Goal: Entertainment & Leisure: Consume media (video, audio)

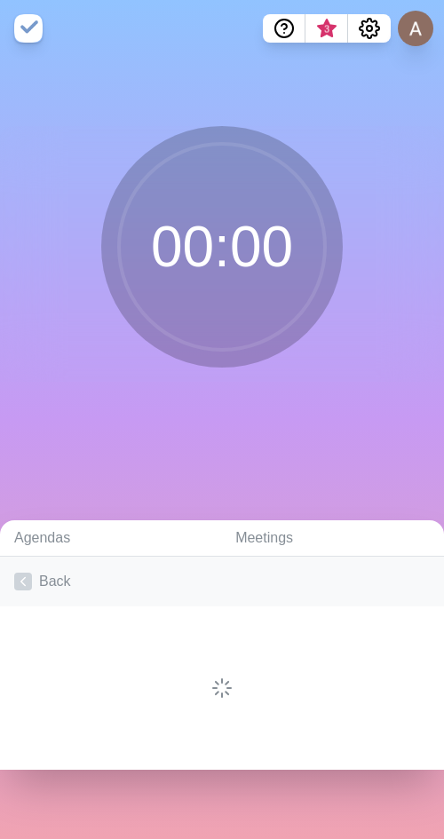
click at [51, 591] on link "Back" at bounding box center [222, 581] width 444 height 50
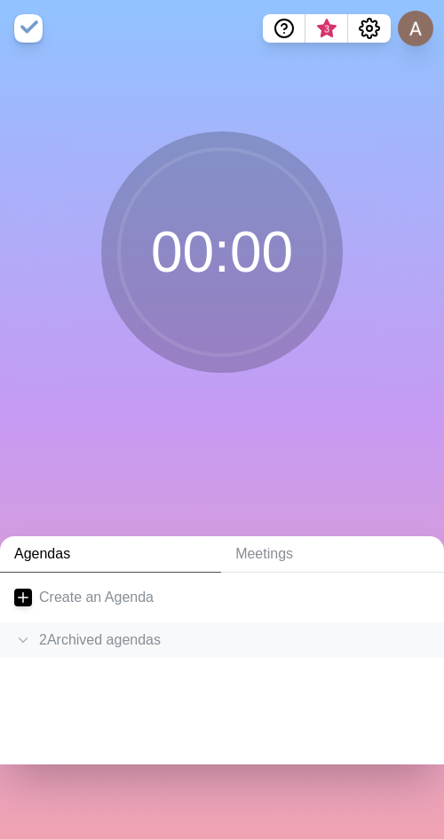
click at [19, 636] on icon at bounding box center [23, 640] width 18 height 18
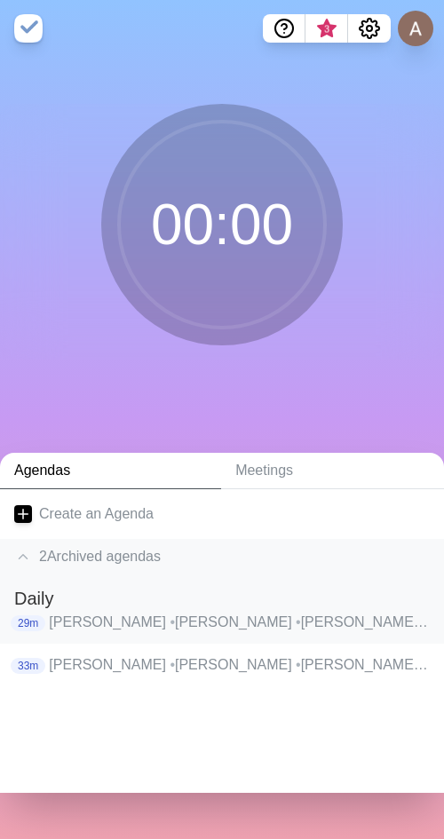
click at [121, 627] on p "[PERSON_NAME] • [PERSON_NAME] [PERSON_NAME] • [PERSON_NAME] • [PERSON_NAME] • […" at bounding box center [239, 622] width 381 height 21
click at [121, 612] on h2 "Daily" at bounding box center [221, 598] width 415 height 27
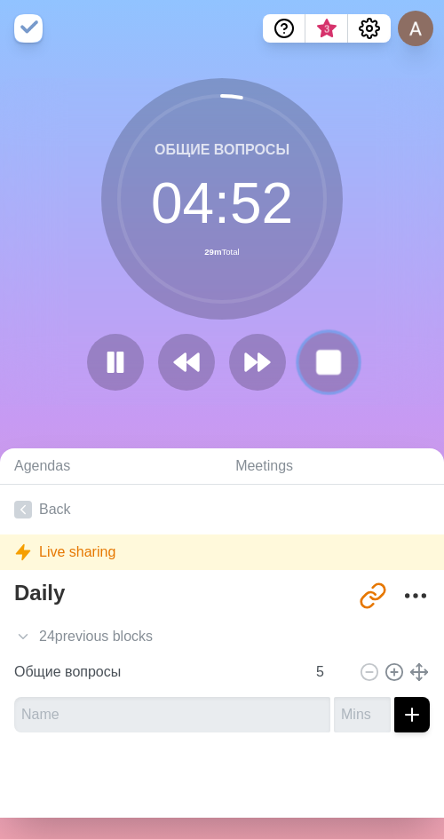
click at [327, 349] on icon at bounding box center [328, 362] width 30 height 30
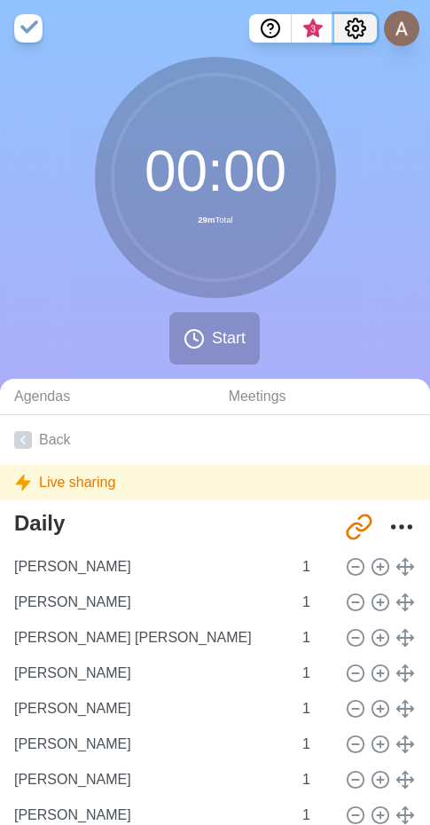
click at [357, 25] on icon "Settings" at bounding box center [355, 28] width 21 height 21
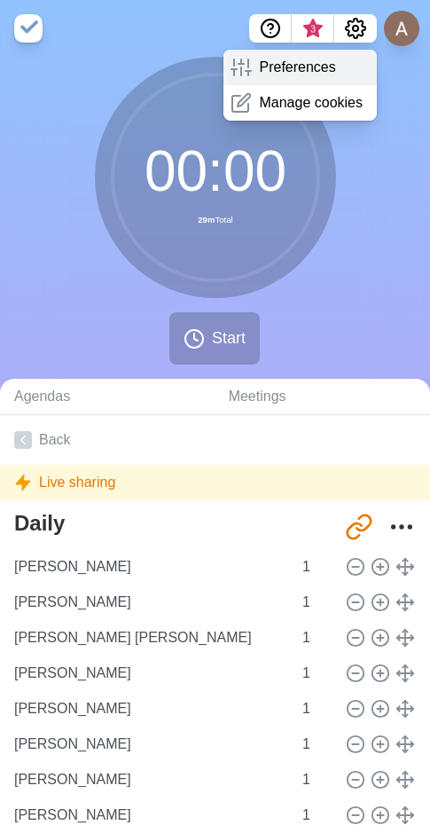
click at [298, 67] on p "Preferences" at bounding box center [297, 67] width 76 height 21
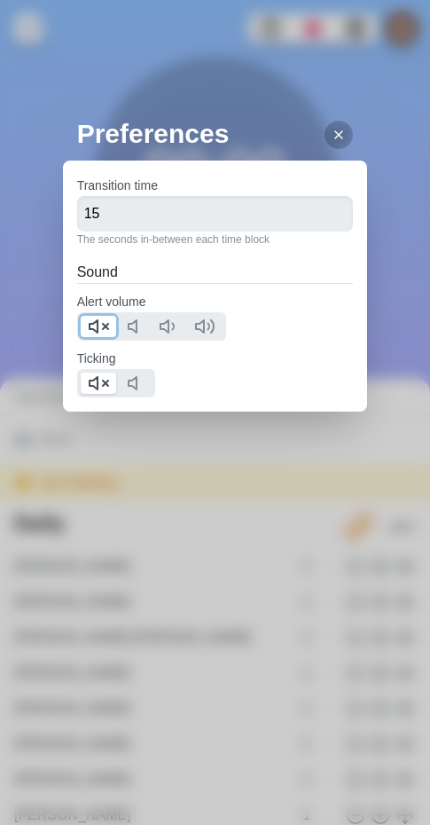
click at [91, 327] on icon at bounding box center [98, 326] width 21 height 21
click at [91, 383] on polygon at bounding box center [94, 383] width 8 height 12
click at [341, 132] on h2 "Preferences" at bounding box center [222, 134] width 291 height 40
click at [332, 130] on icon at bounding box center [339, 135] width 14 height 14
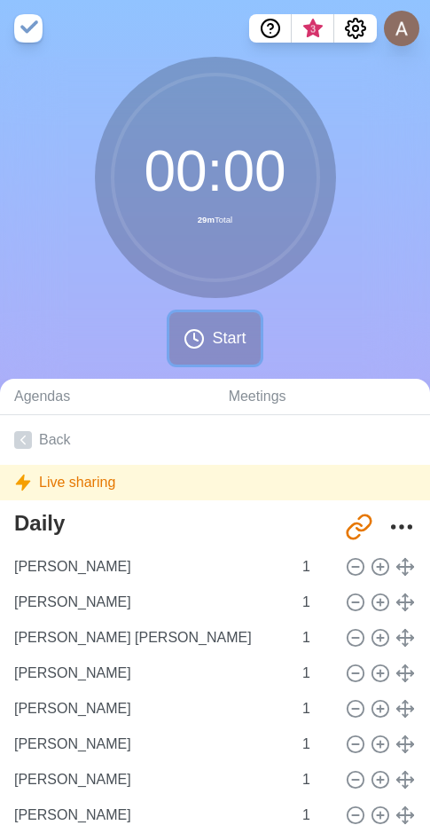
click at [222, 339] on span "Start" at bounding box center [229, 339] width 34 height 24
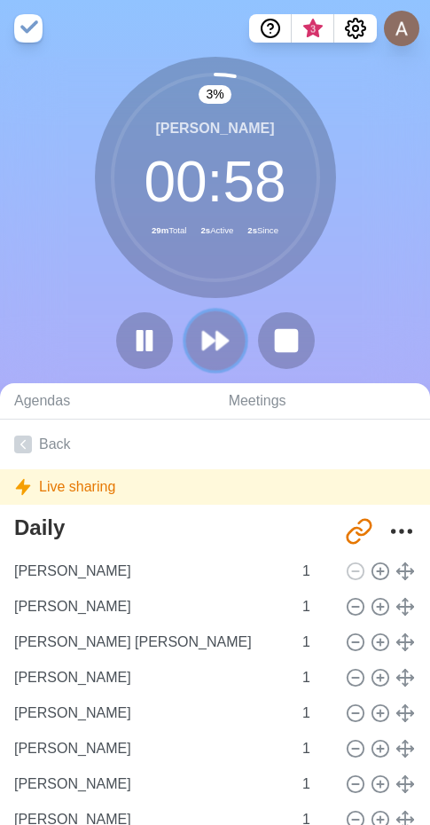
click at [225, 340] on polygon at bounding box center [223, 341] width 12 height 18
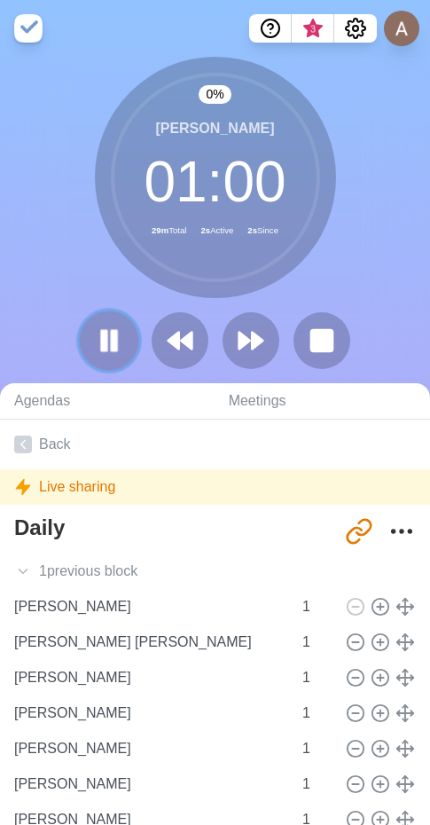
click at [109, 330] on icon at bounding box center [109, 341] width 30 height 30
click at [114, 338] on polygon at bounding box center [109, 340] width 18 height 22
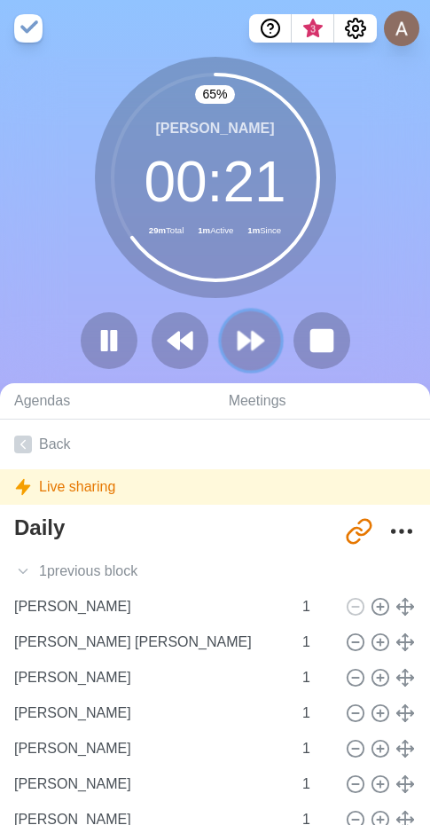
click at [262, 320] on button at bounding box center [250, 340] width 59 height 59
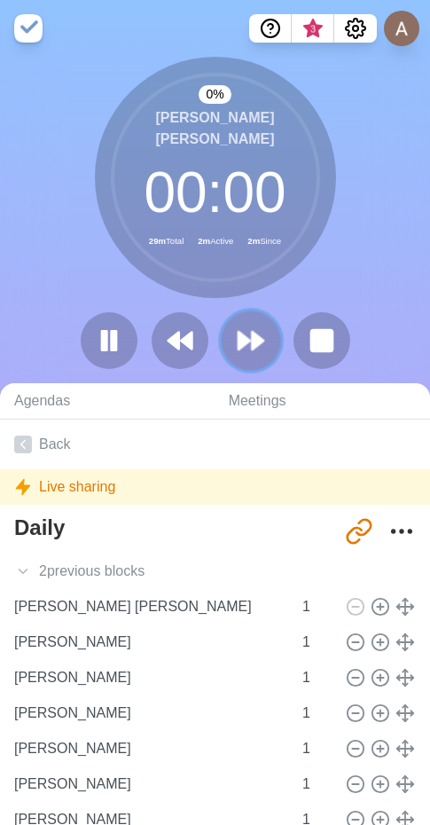
click at [247, 347] on icon at bounding box center [251, 341] width 30 height 30
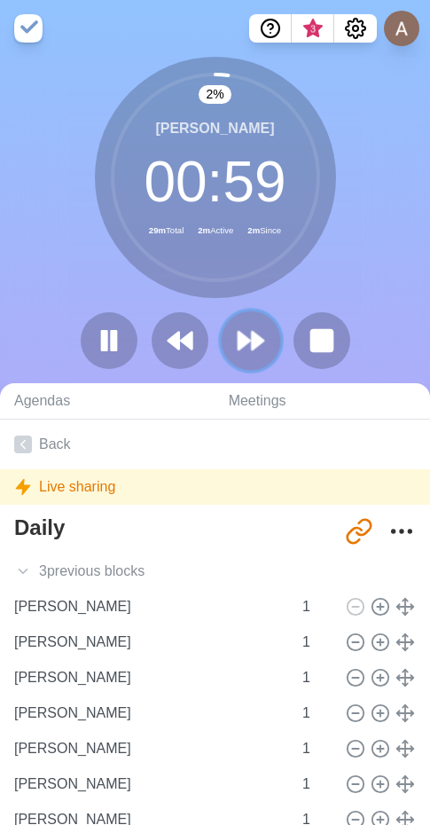
click at [247, 347] on icon at bounding box center [251, 341] width 30 height 30
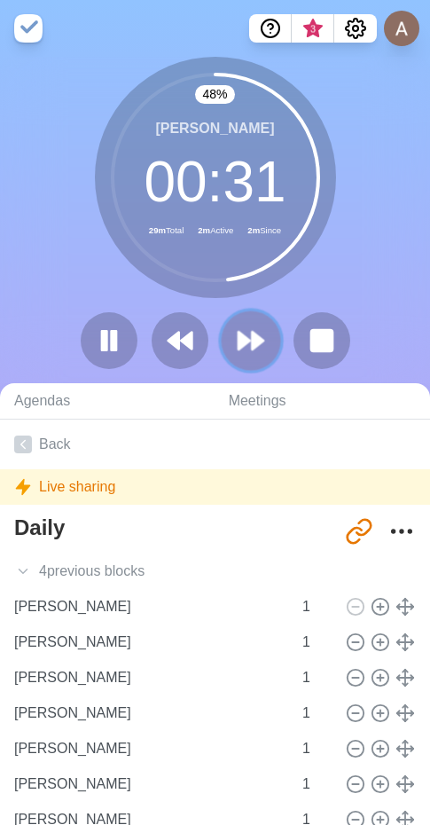
click at [248, 320] on button at bounding box center [250, 340] width 59 height 59
click at [260, 352] on icon at bounding box center [251, 341] width 30 height 30
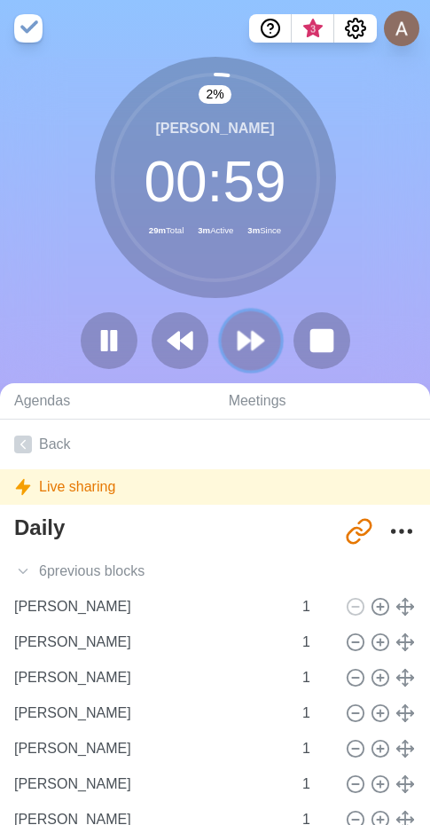
click at [235, 343] on button at bounding box center [250, 340] width 59 height 59
click at [267, 351] on button at bounding box center [250, 340] width 59 height 59
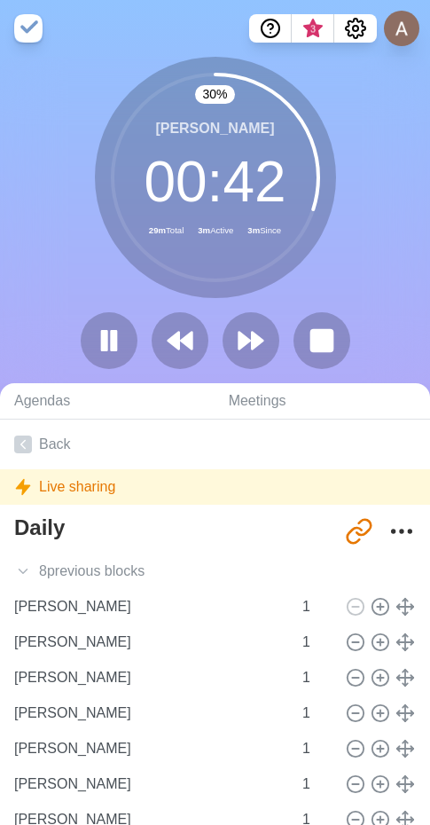
click at [160, 298] on div "30 % [PERSON_NAME] 00 : 42 29m Total 3m Active 3m Since" at bounding box center [215, 220] width 430 height 327
click at [247, 327] on icon at bounding box center [251, 341] width 30 height 30
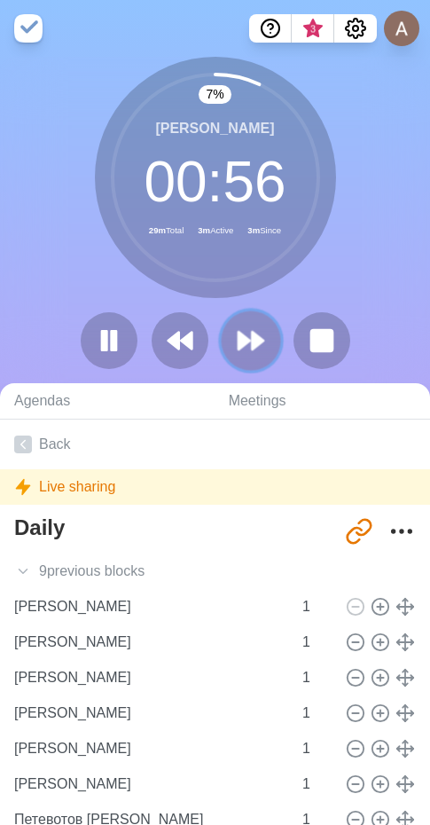
click at [230, 335] on button at bounding box center [250, 340] width 59 height 59
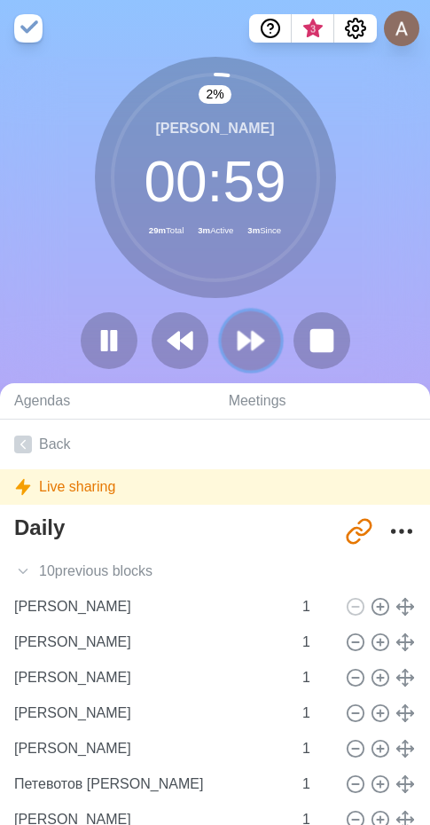
click at [267, 334] on button at bounding box center [250, 340] width 59 height 59
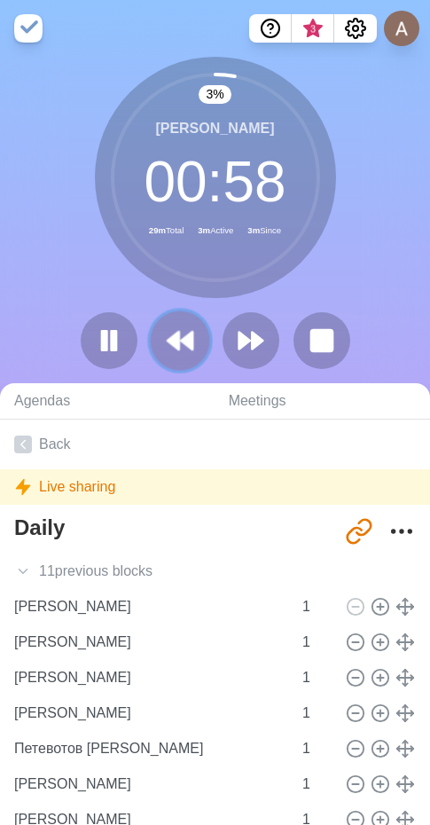
click at [201, 338] on button at bounding box center [179, 340] width 59 height 59
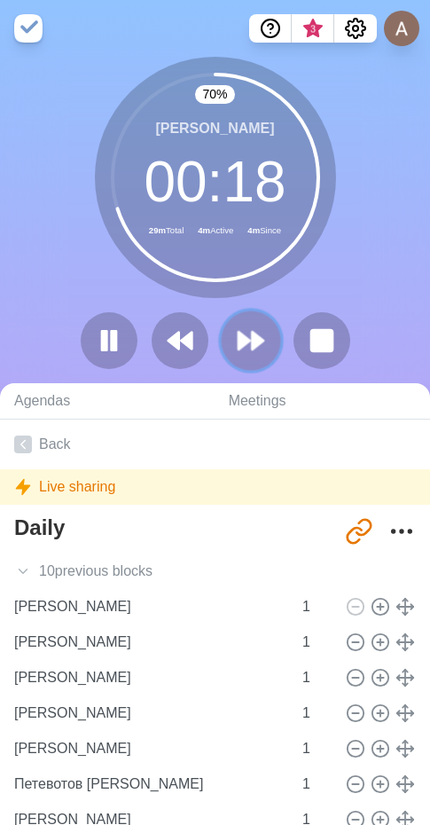
click at [257, 351] on icon at bounding box center [251, 341] width 30 height 30
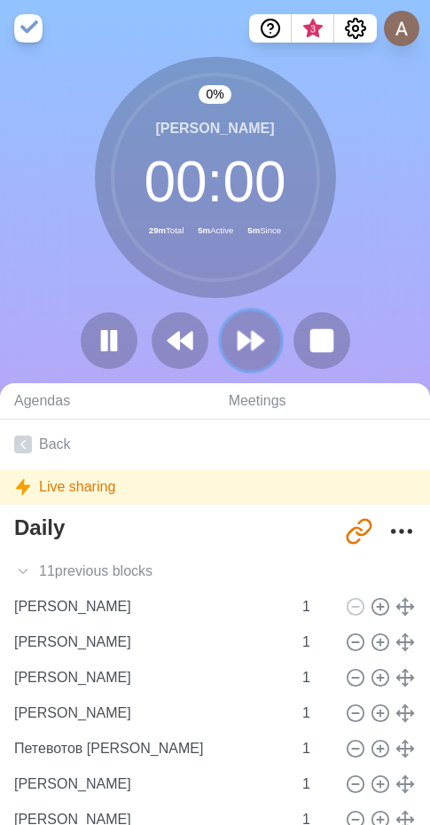
click at [246, 331] on icon at bounding box center [251, 341] width 30 height 30
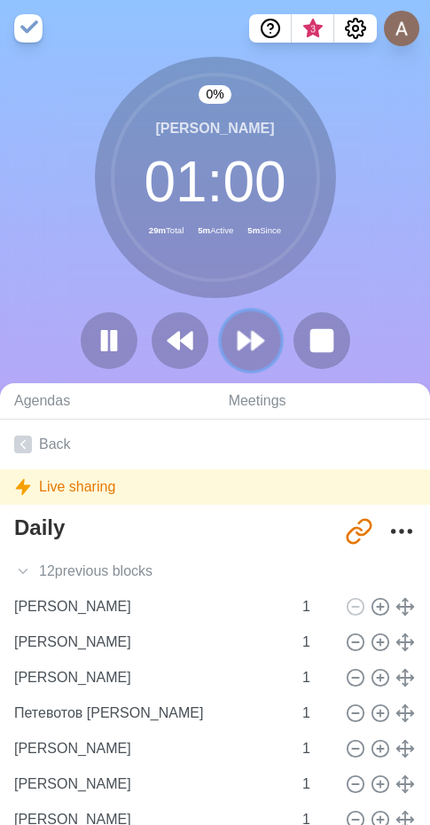
click at [246, 331] on icon at bounding box center [251, 341] width 30 height 30
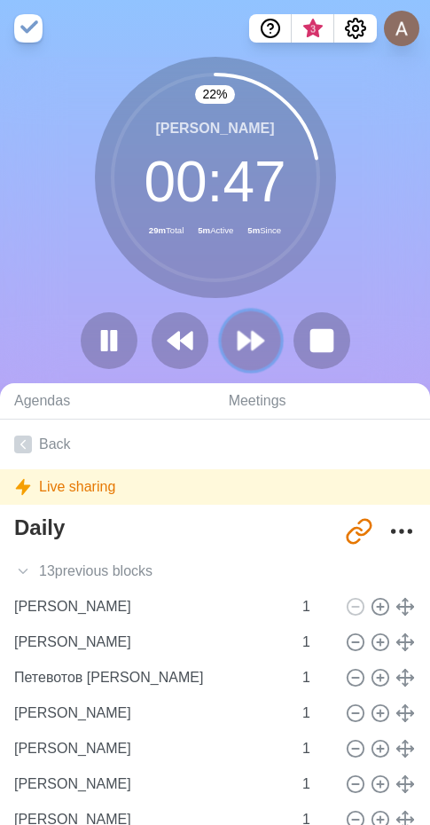
click at [253, 335] on polygon at bounding box center [258, 341] width 12 height 18
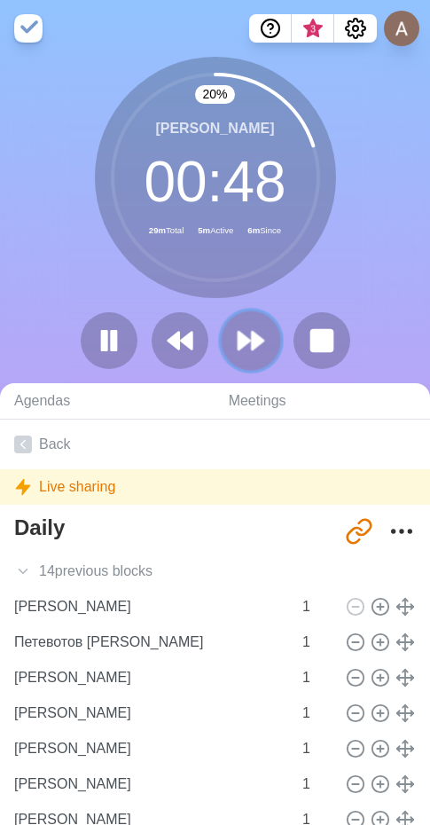
click at [255, 337] on polygon at bounding box center [258, 341] width 12 height 18
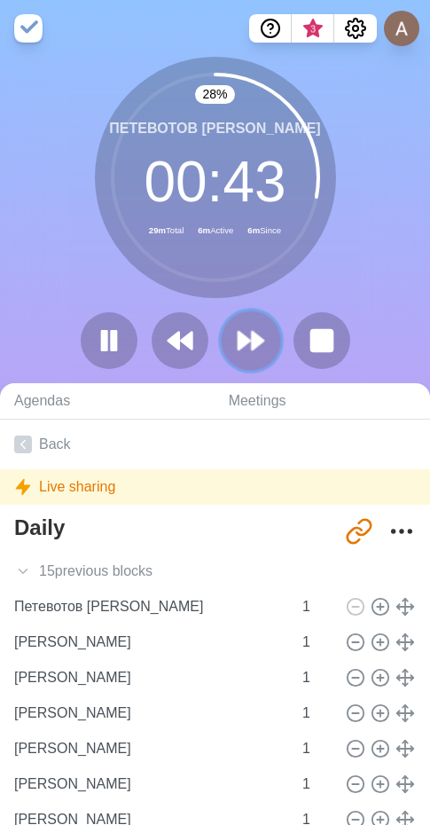
click at [268, 339] on button at bounding box center [250, 340] width 59 height 59
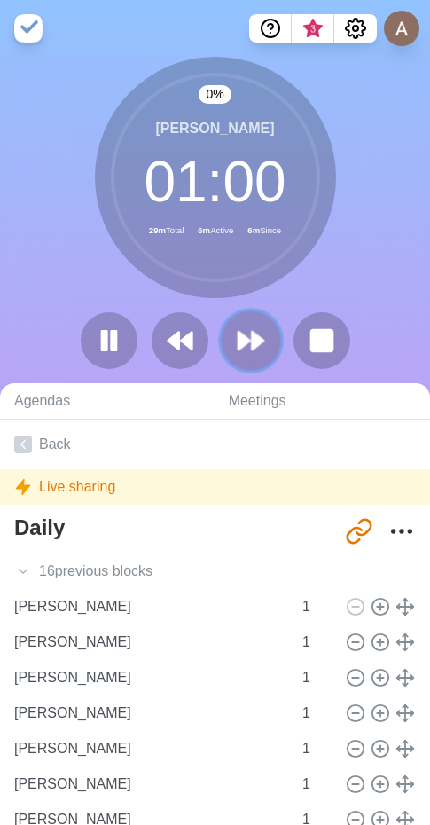
click at [268, 339] on button at bounding box center [250, 340] width 59 height 59
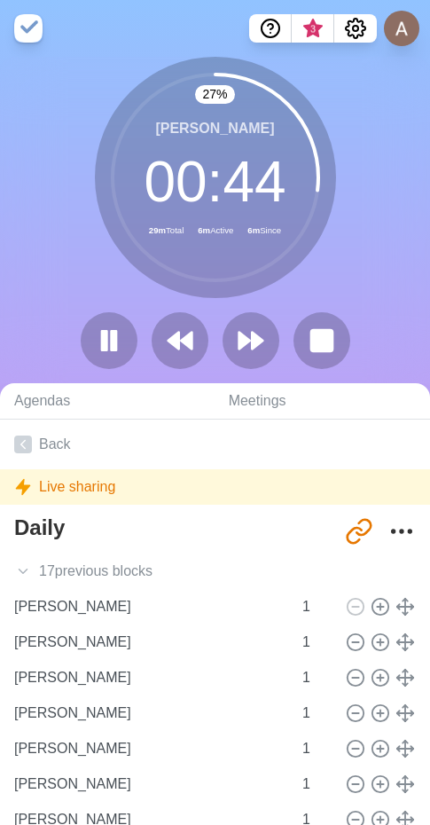
click at [53, 241] on div "27 % [PERSON_NAME] 00 : 44 29m Total 6m Active 6m Since" at bounding box center [215, 220] width 430 height 327
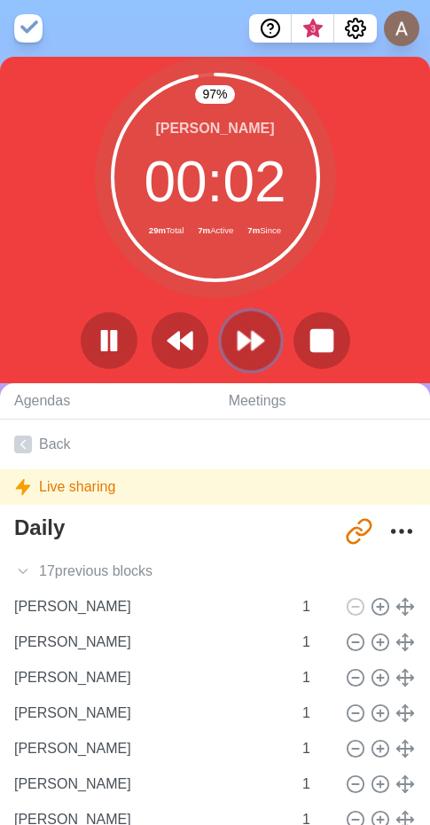
click at [258, 340] on polygon at bounding box center [258, 341] width 12 height 18
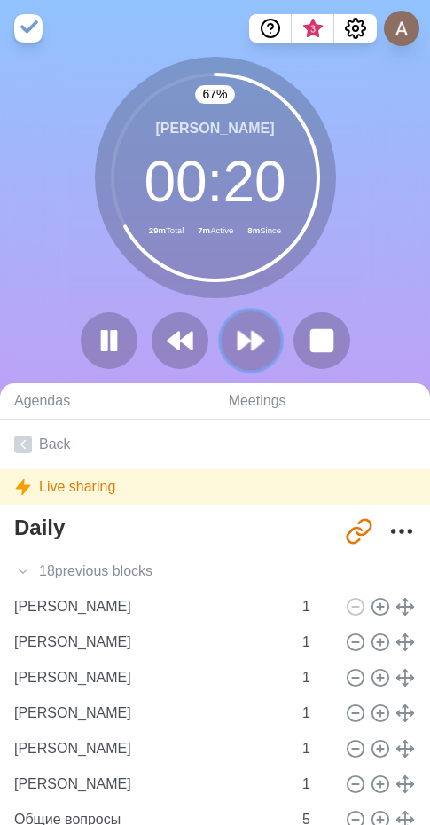
click at [244, 330] on icon at bounding box center [251, 341] width 30 height 30
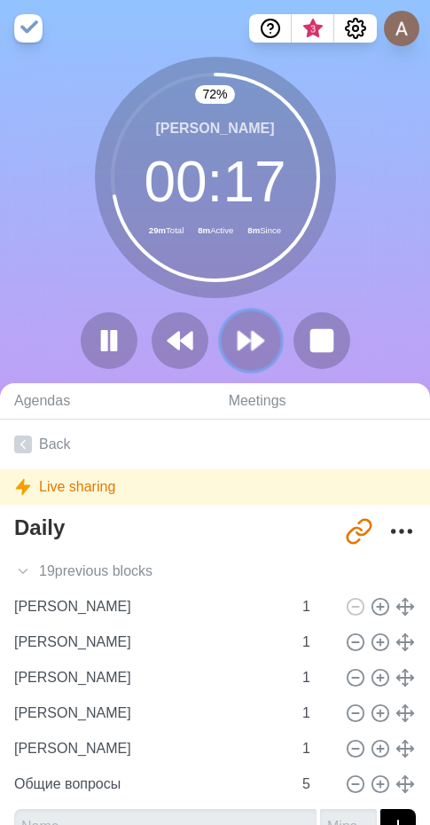
click at [254, 349] on polygon at bounding box center [258, 341] width 12 height 18
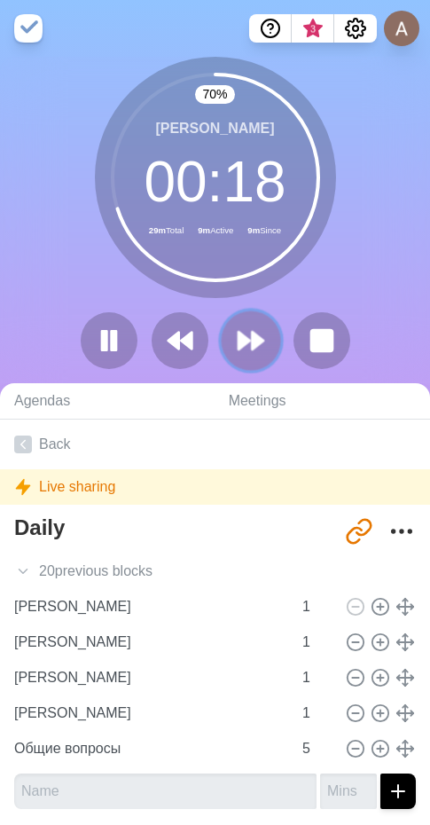
click at [244, 329] on icon at bounding box center [251, 341] width 30 height 30
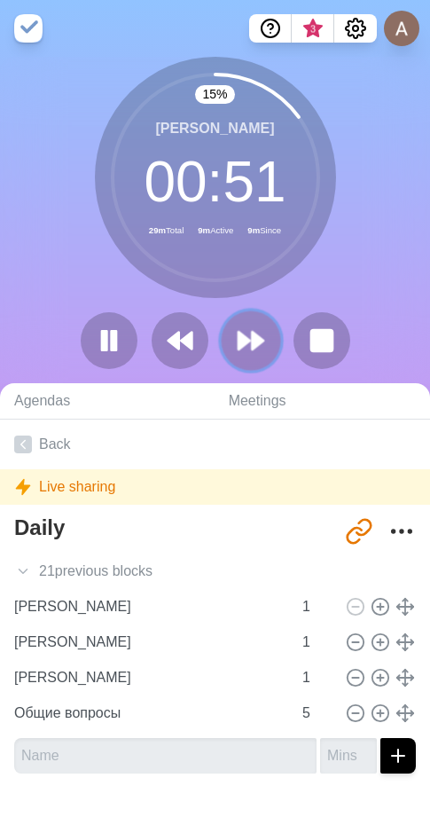
click at [250, 350] on icon at bounding box center [251, 341] width 30 height 30
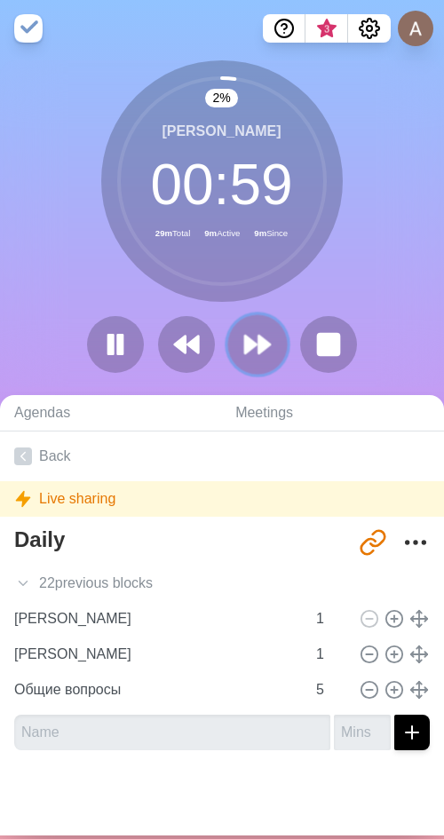
click at [258, 352] on icon at bounding box center [257, 344] width 30 height 30
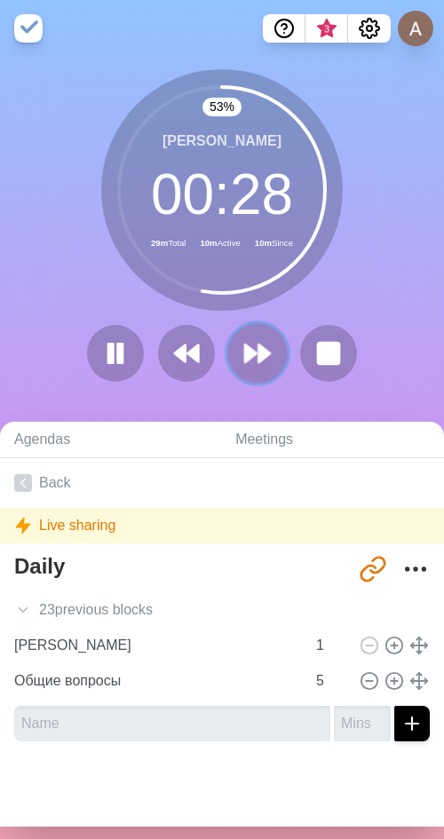
click at [249, 351] on icon at bounding box center [257, 353] width 30 height 30
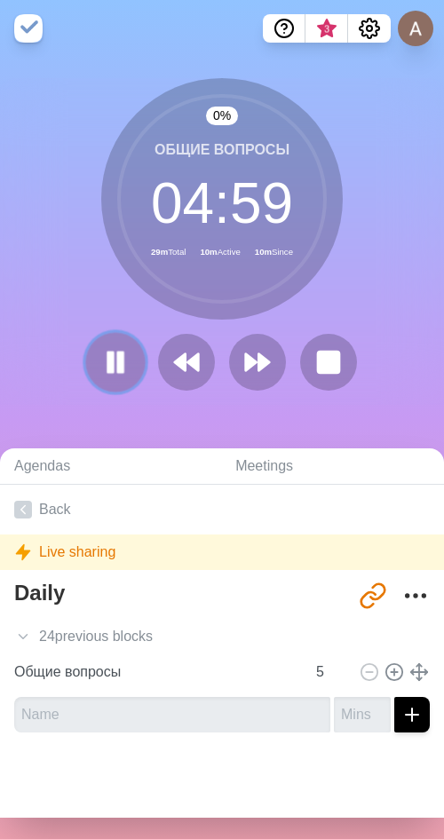
click at [108, 359] on rect at bounding box center [110, 362] width 5 height 20
click at [107, 359] on polygon at bounding box center [115, 361] width 17 height 21
click at [118, 363] on rect at bounding box center [120, 362] width 5 height 20
click at [120, 376] on icon at bounding box center [115, 362] width 30 height 30
